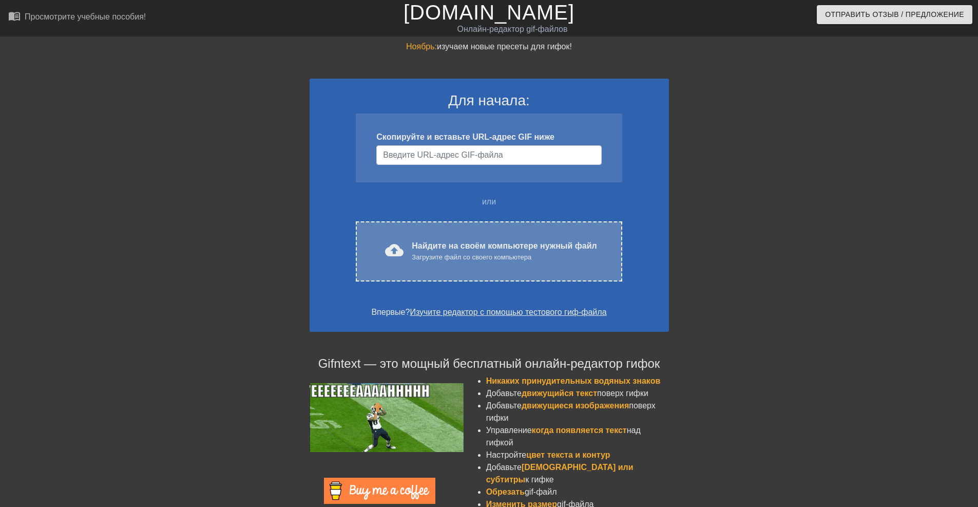
click at [446, 240] on div "Найдите на своём компьютере нужный файл Загрузите файл со своего компьютера" at bounding box center [504, 251] width 185 height 23
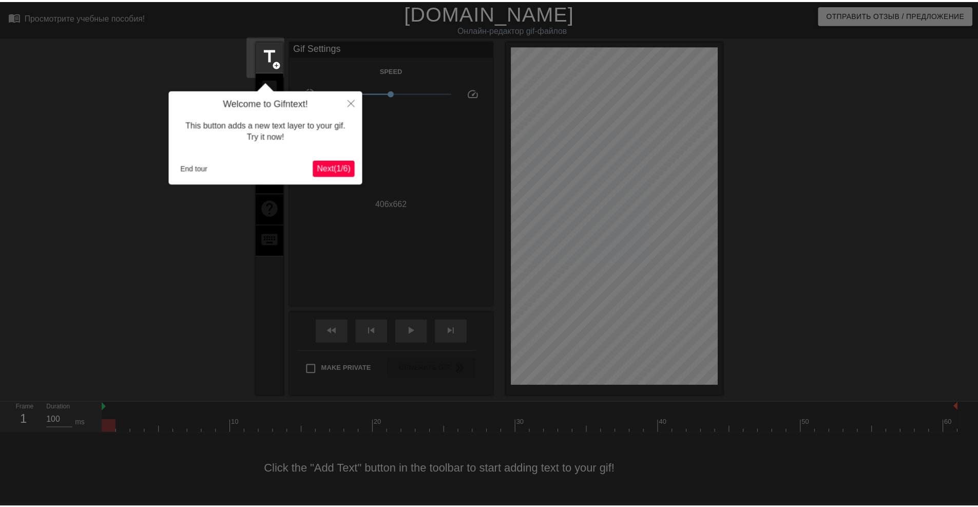
scroll to position [25, 0]
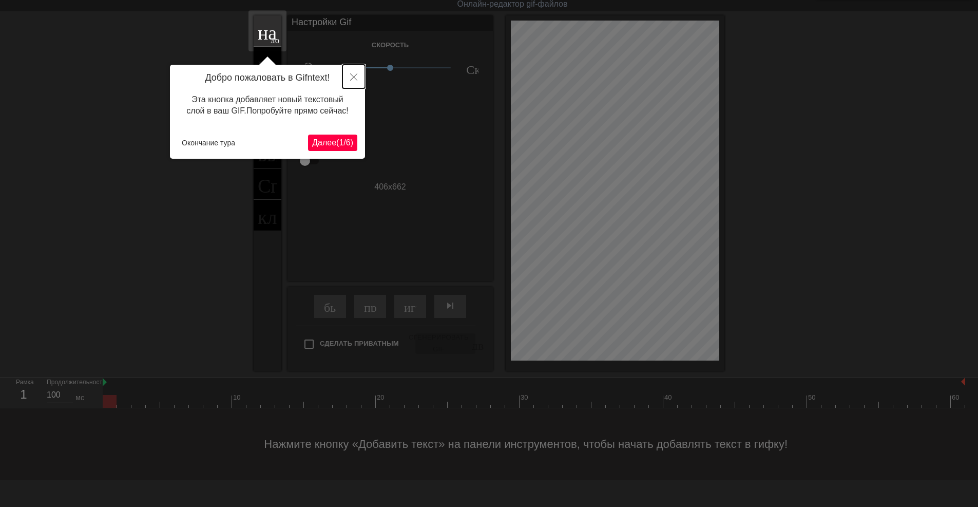
click at [356, 78] on icon "Закрыть" at bounding box center [353, 76] width 7 height 7
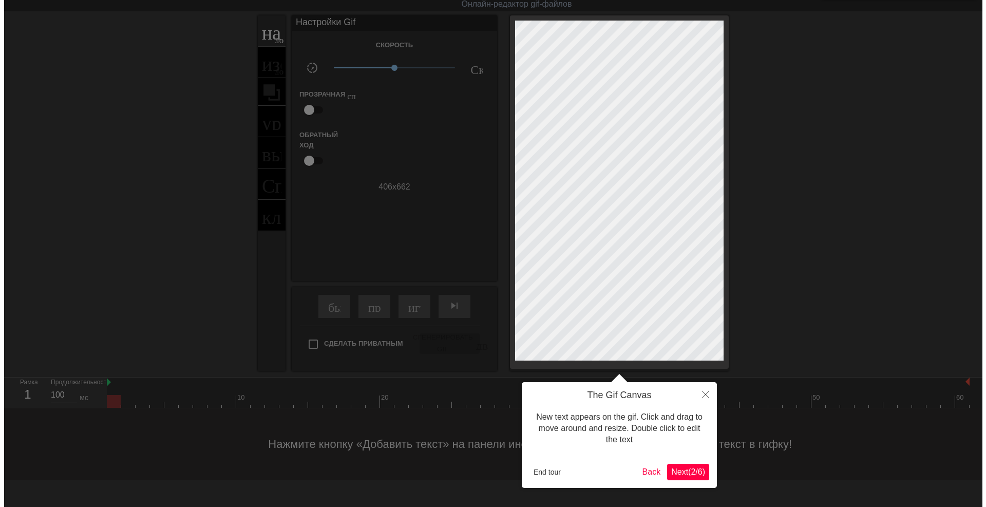
scroll to position [0, 0]
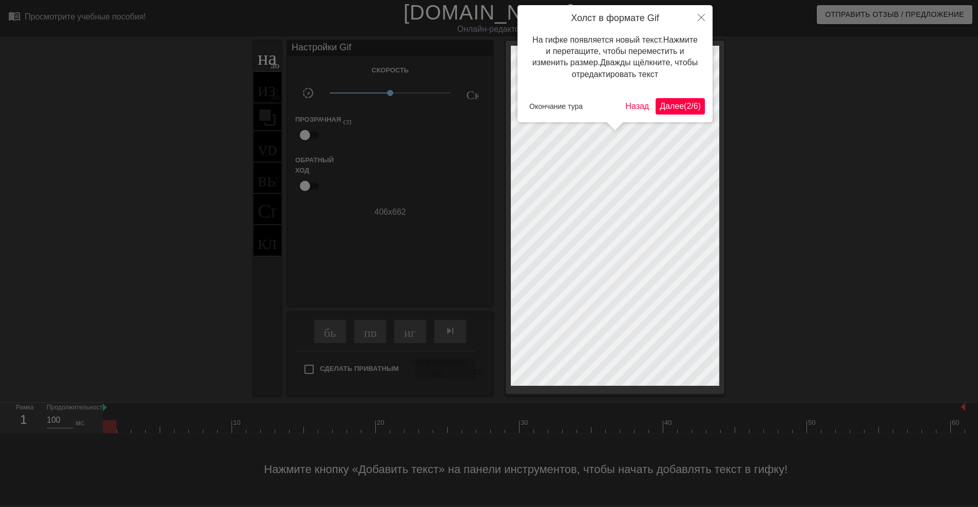
click at [673, 107] on ya-tr-span "Далее" at bounding box center [672, 106] width 24 height 9
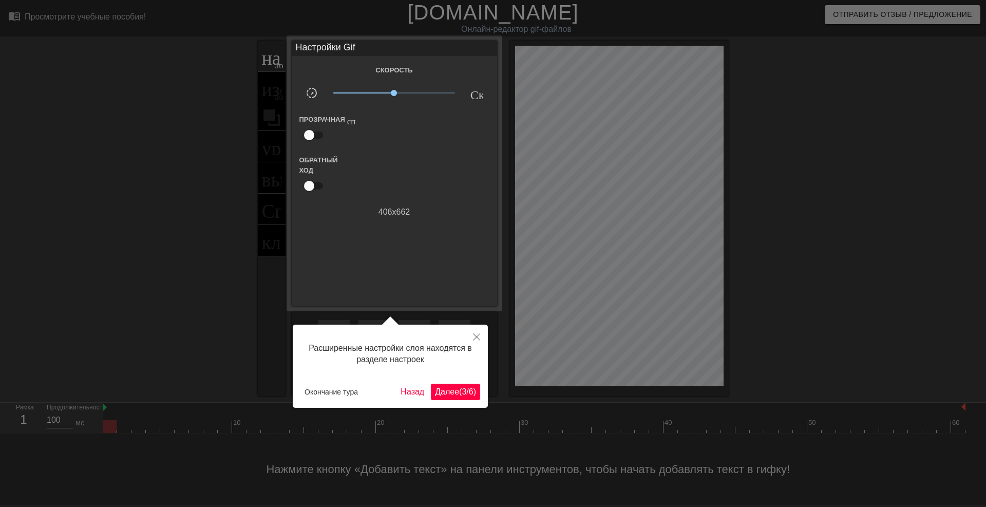
click at [454, 389] on ya-tr-span "Далее" at bounding box center [447, 391] width 24 height 9
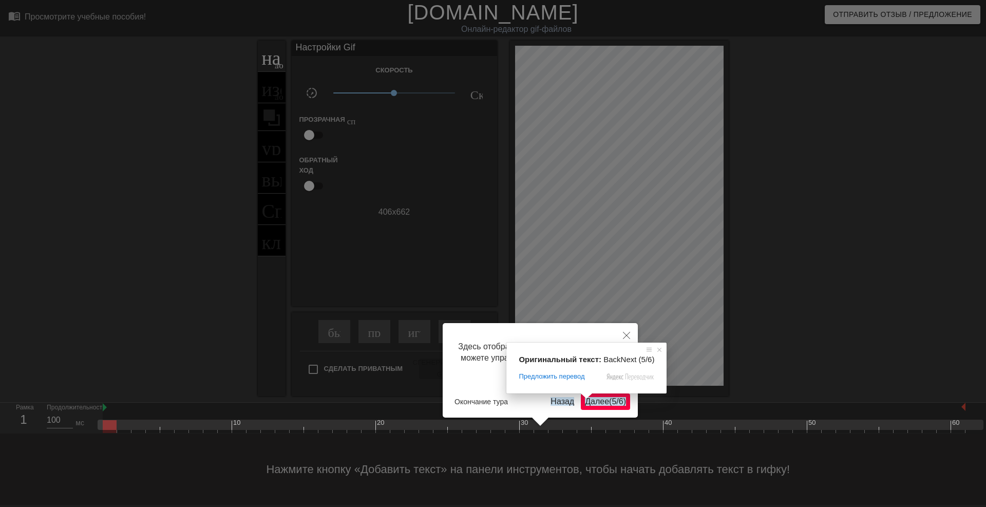
click at [602, 398] on ya-tr-span "Далее" at bounding box center [597, 401] width 24 height 9
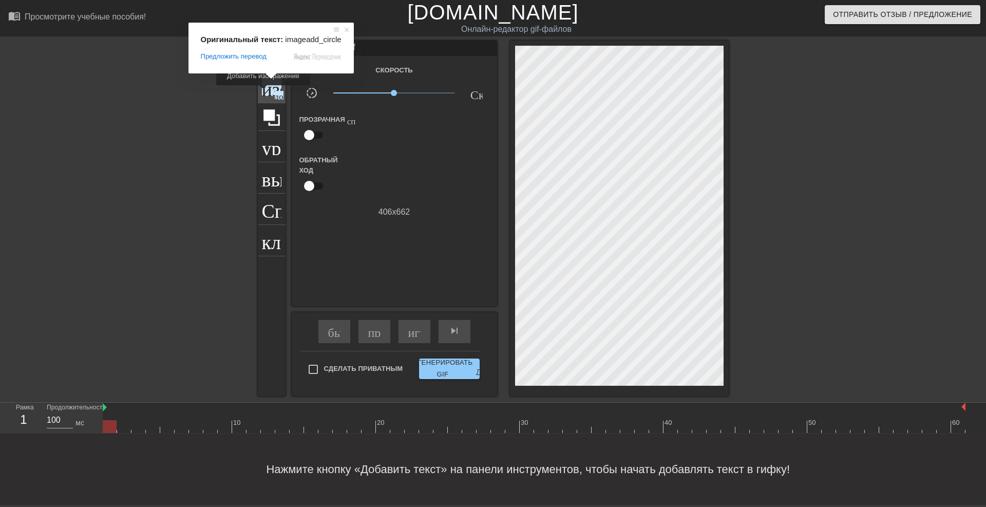
click at [263, 92] on ya-tr-span "изображение" at bounding box center [315, 87] width 107 height 20
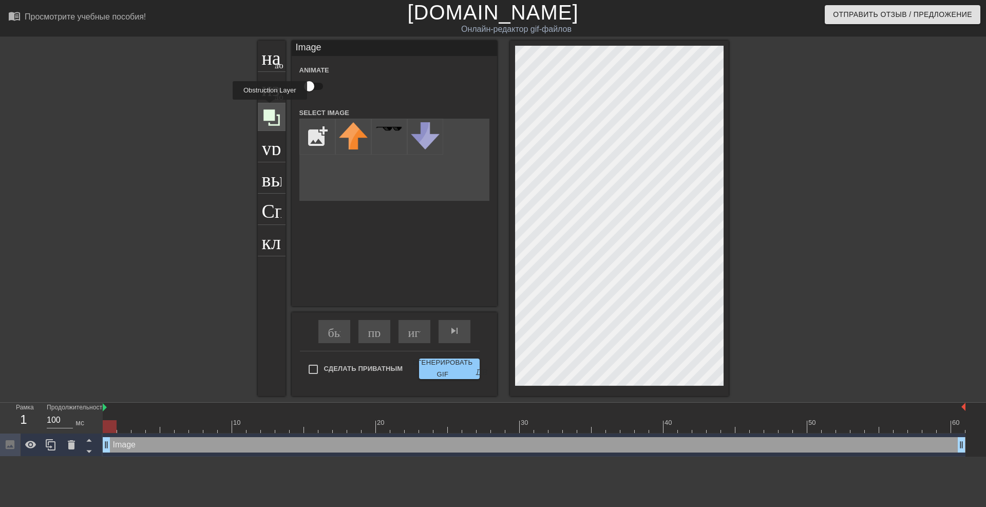
scroll to position [0, 0]
click at [306, 135] on input "file" at bounding box center [317, 136] width 35 height 35
type input "C:\fakepath\сукуна.png"
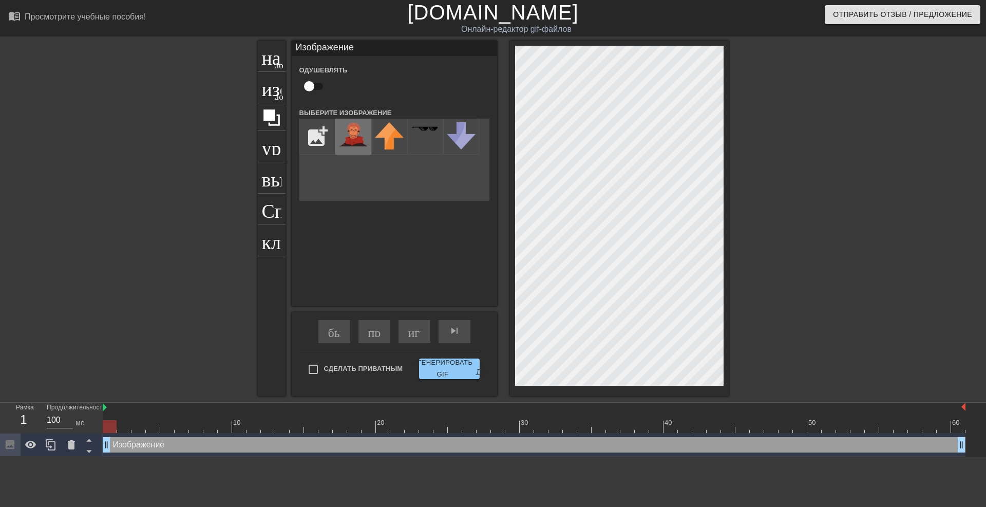
click at [352, 138] on img at bounding box center [353, 134] width 29 height 24
click at [513, 208] on div at bounding box center [619, 218] width 219 height 355
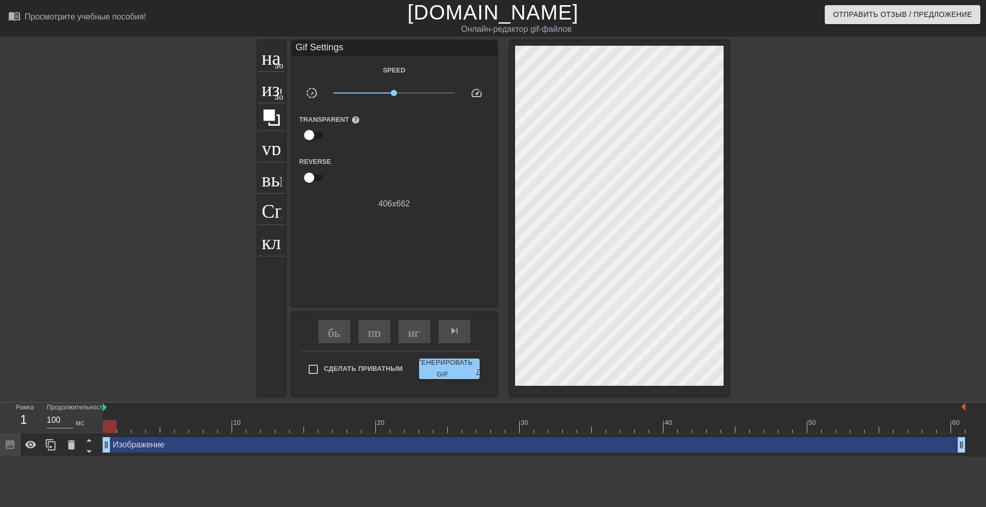
click at [764, 246] on div at bounding box center [818, 195] width 154 height 308
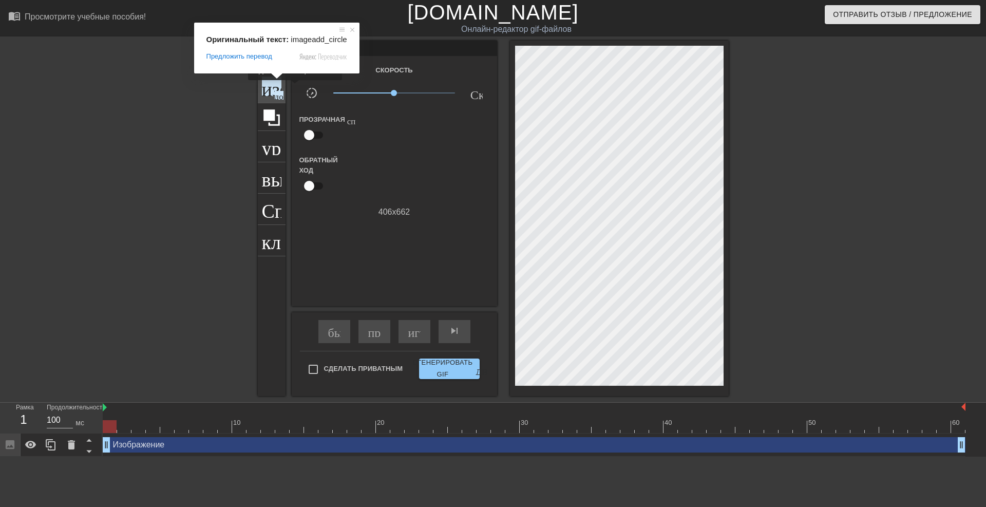
click at [275, 87] on ya-tr-span "изображение" at bounding box center [315, 87] width 107 height 20
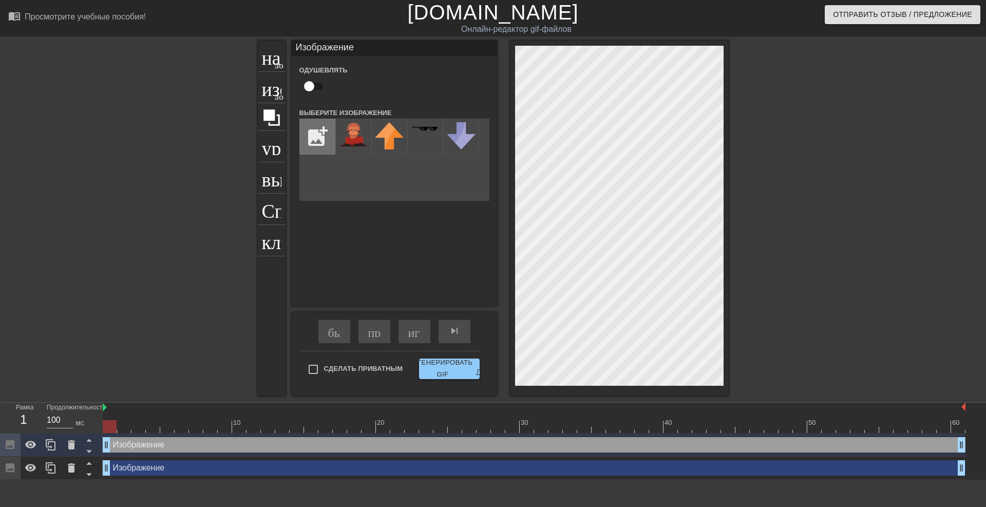
click at [316, 140] on input "file" at bounding box center [317, 136] width 35 height 35
type input "C:\fakepath\image.png"
click at [353, 140] on div at bounding box center [353, 137] width 36 height 36
click at [727, 134] on div at bounding box center [619, 218] width 219 height 355
click at [738, 105] on div "название добавить_круг изображение добавить_круг урожай выбор_размера_фото_боль…" at bounding box center [493, 218] width 986 height 355
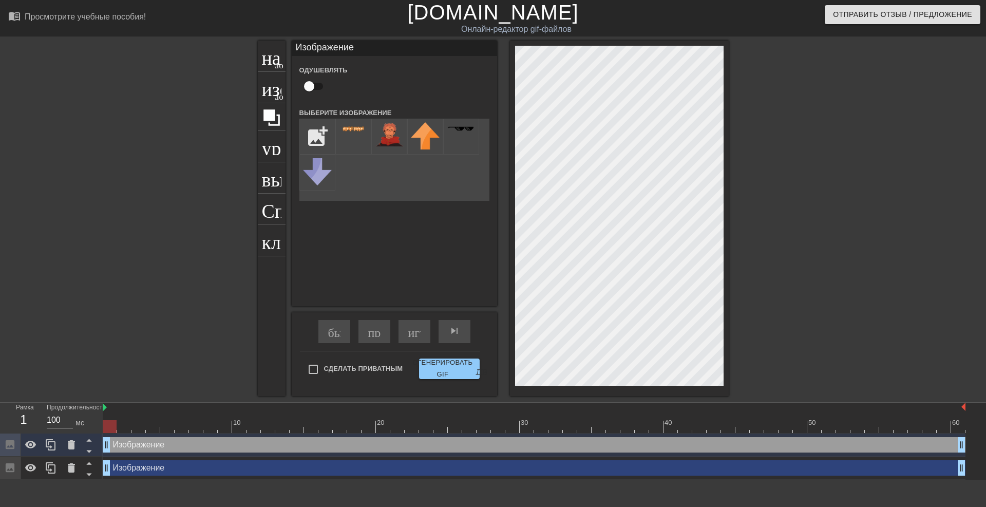
click at [835, 160] on div at bounding box center [818, 195] width 154 height 308
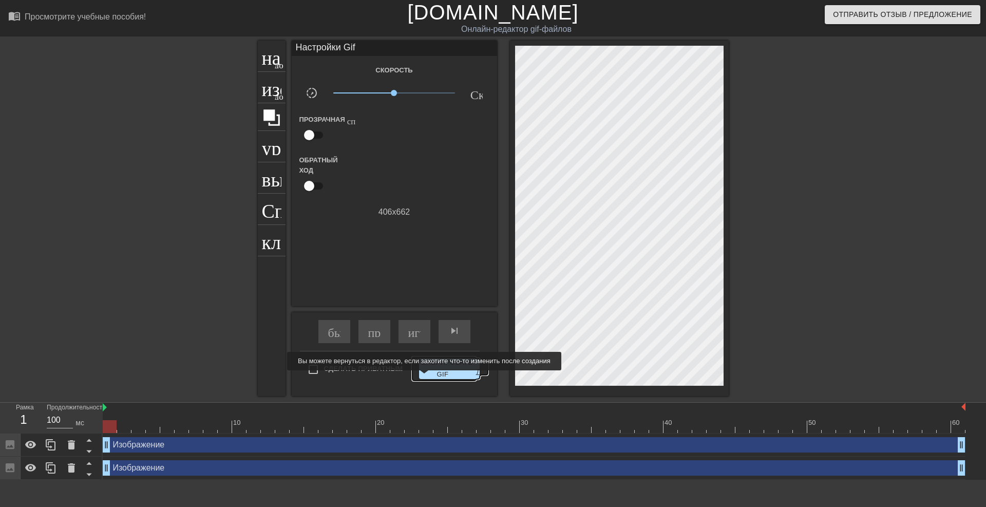
click at [422, 377] on ya-tr-span "Сгенерировать GIF" at bounding box center [442, 369] width 60 height 24
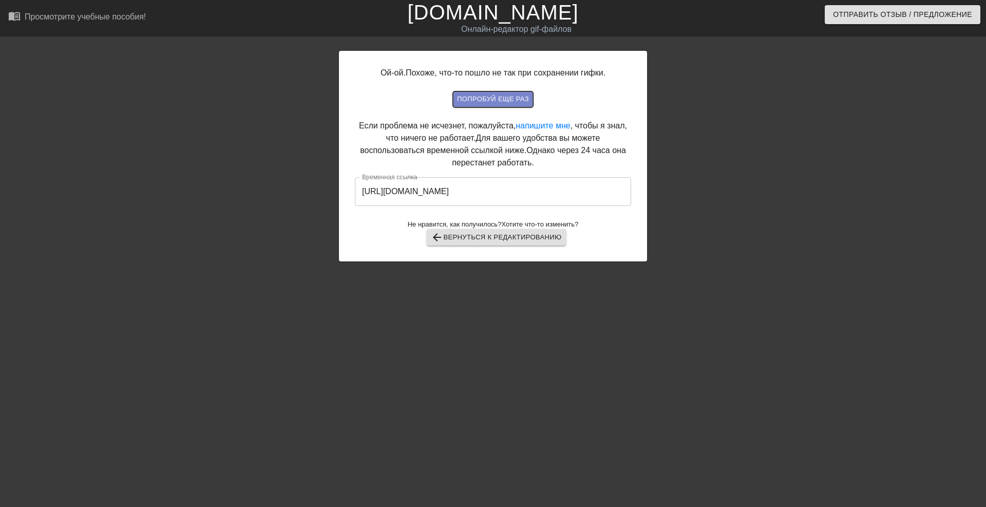
click at [503, 105] on ya-tr-span "попробуй еще раз" at bounding box center [493, 99] width 72 height 12
